Goal: Transaction & Acquisition: Purchase product/service

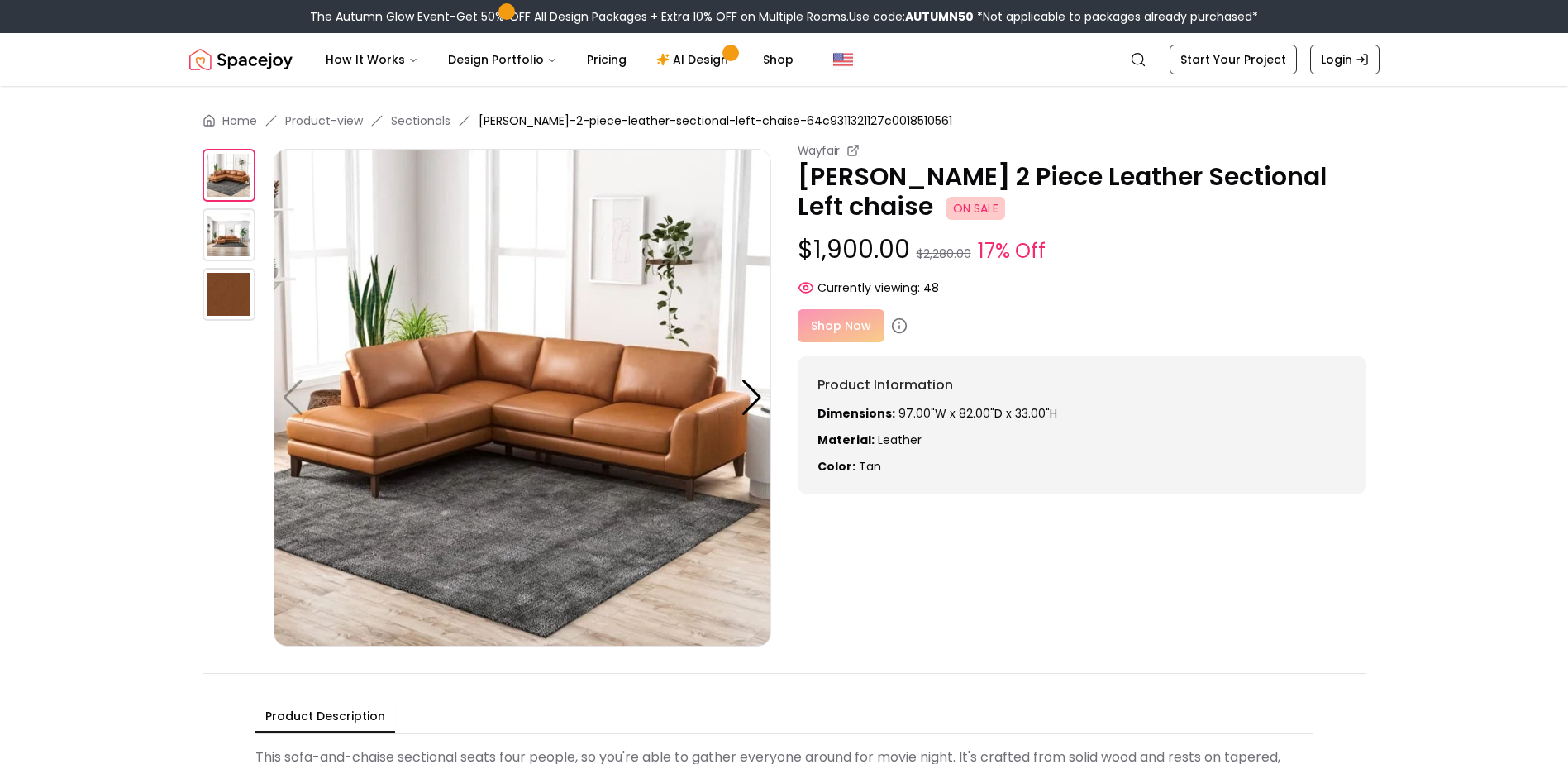
click at [834, 326] on div "Shop Now" at bounding box center [1082, 326] width 569 height 33
click at [834, 321] on div "Shop Now" at bounding box center [1082, 326] width 569 height 33
drag, startPoint x: 804, startPoint y: 324, endPoint x: 830, endPoint y: 331, distance: 26.9
click at [804, 324] on div "Shop Now" at bounding box center [1082, 326] width 569 height 33
click at [894, 327] on icon at bounding box center [900, 326] width 17 height 17
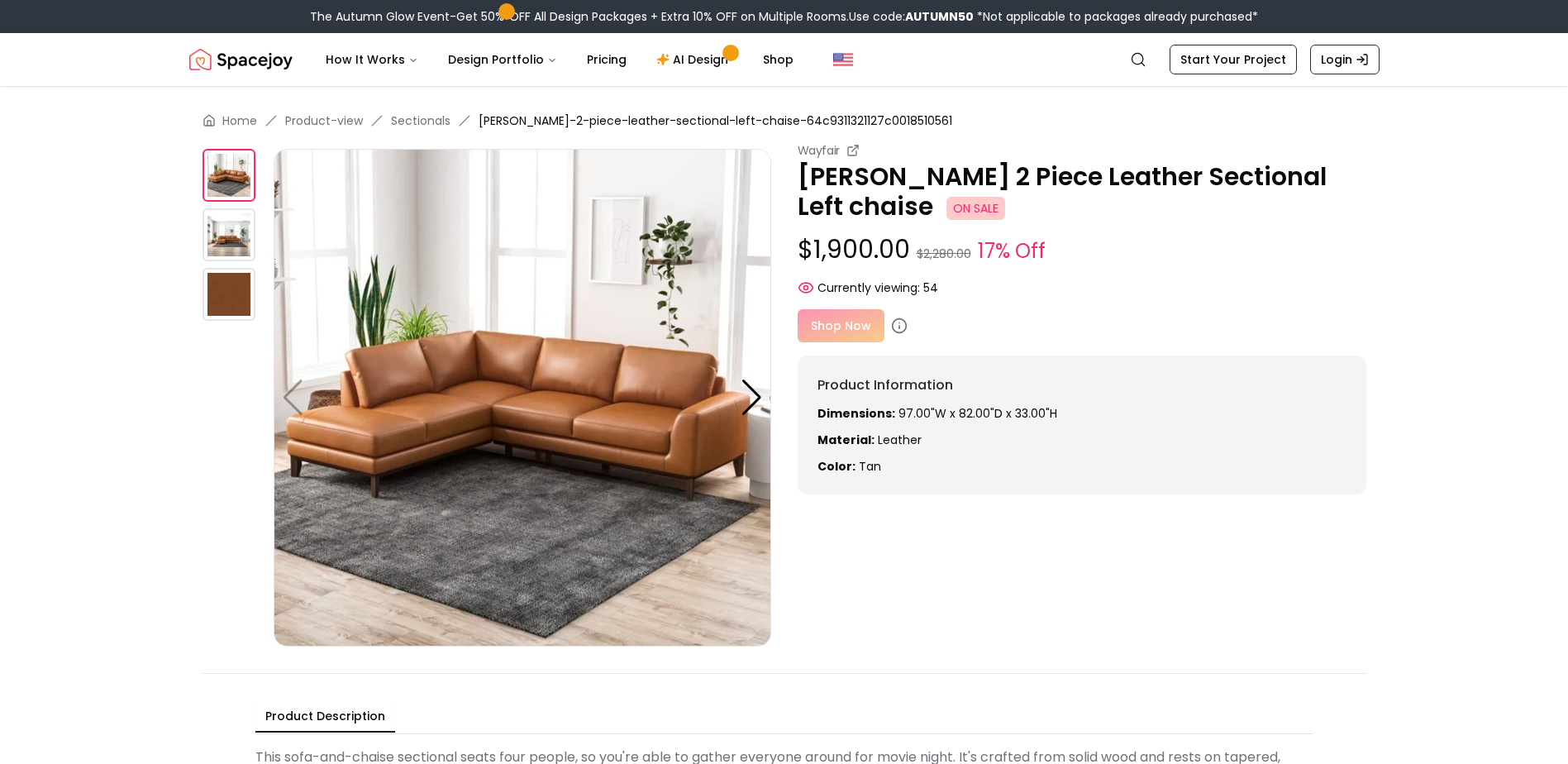
click at [811, 328] on div "Shop Now" at bounding box center [1082, 326] width 569 height 33
click at [237, 236] on img at bounding box center [229, 235] width 53 height 53
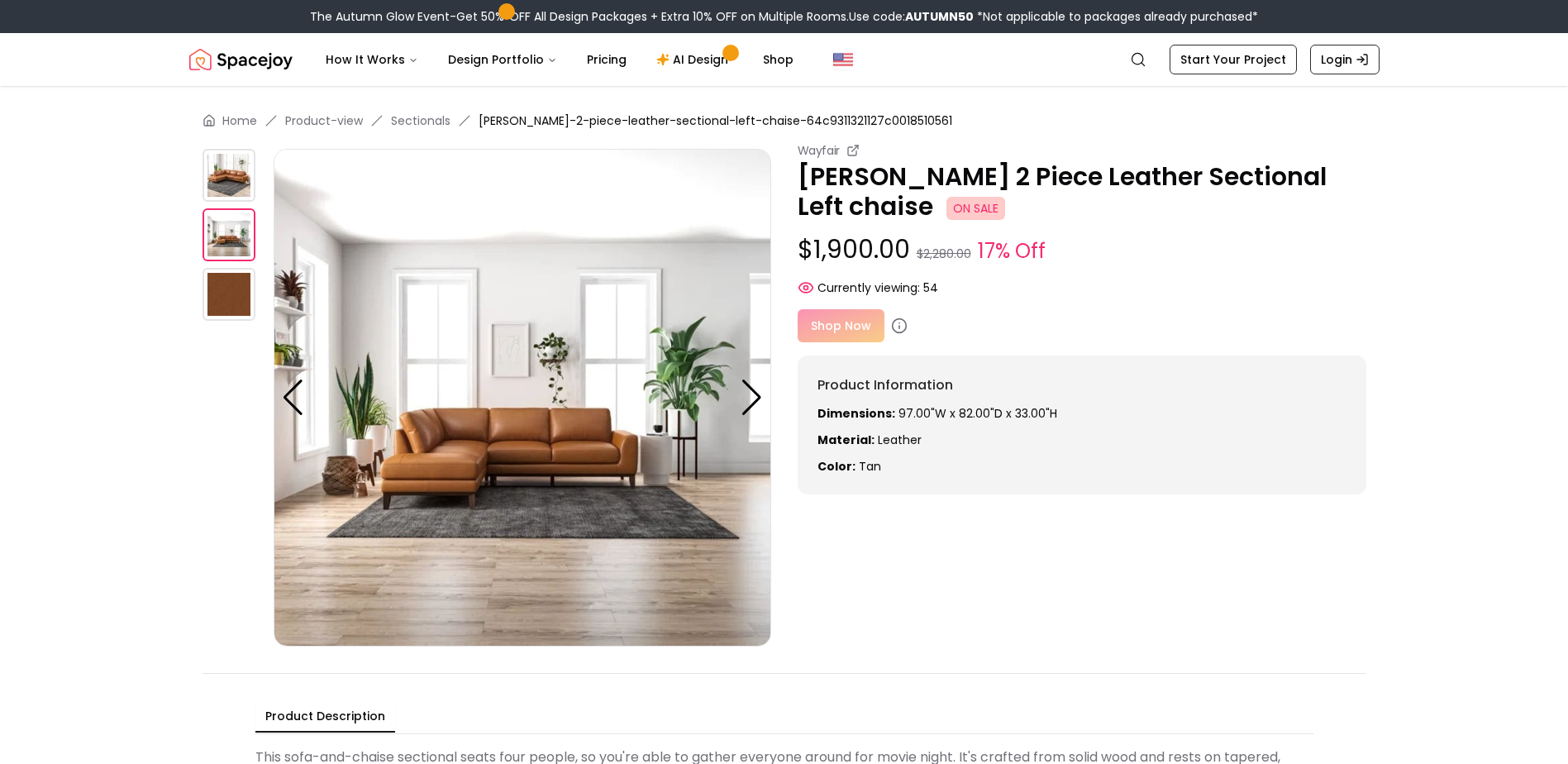
click at [238, 316] on img at bounding box center [229, 294] width 53 height 53
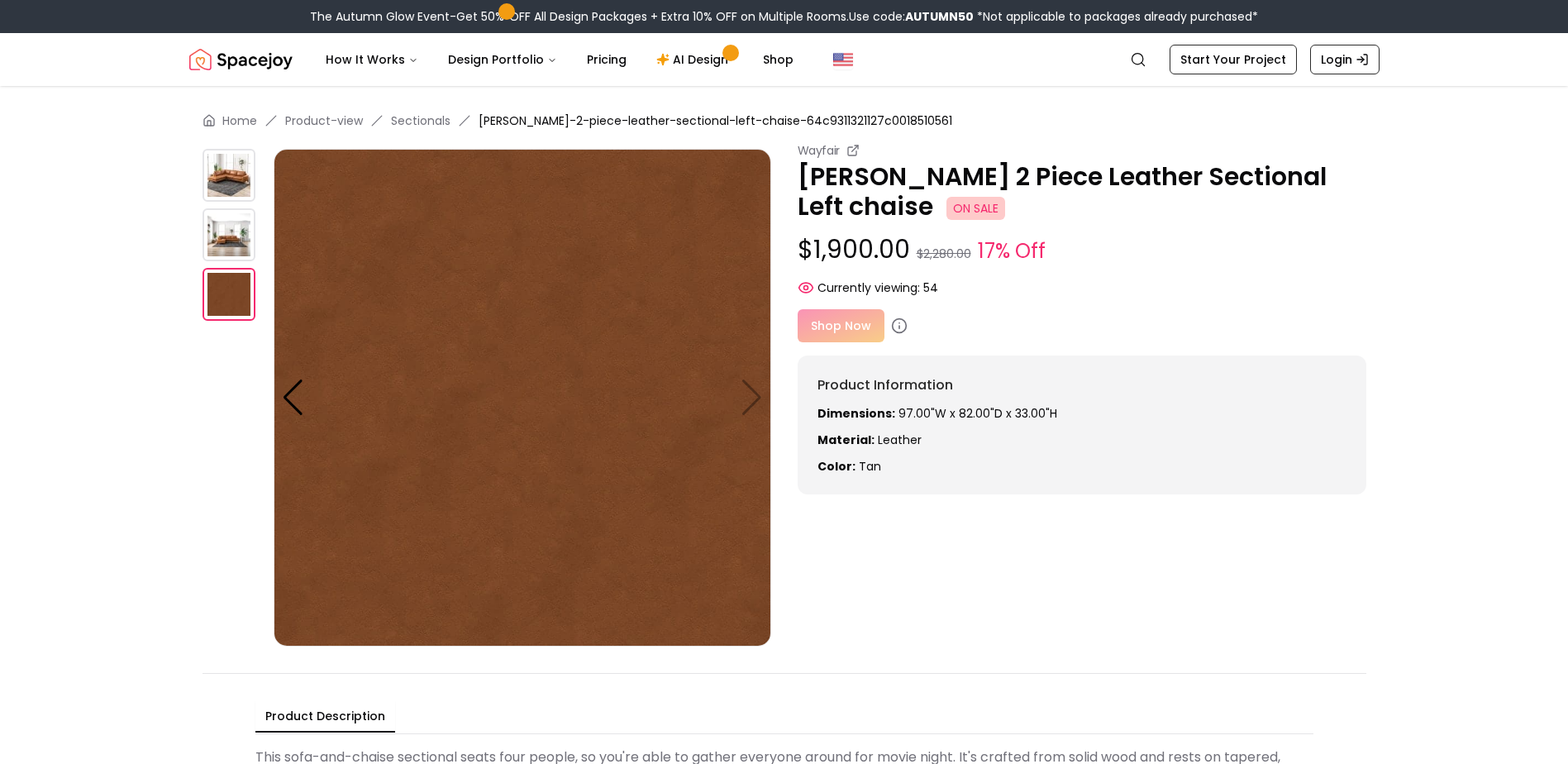
click at [216, 245] on img at bounding box center [229, 235] width 53 height 53
